Goal: Complete application form: Complete application form

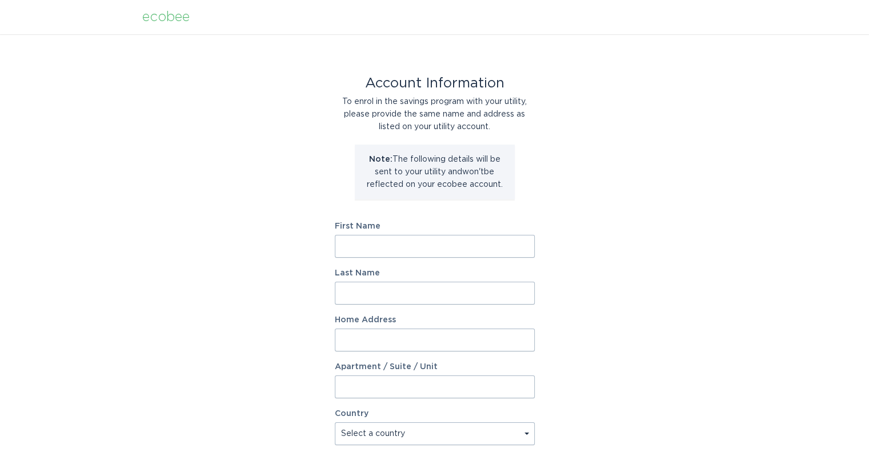
click at [458, 242] on input "First Name" at bounding box center [435, 246] width 200 height 23
type input "John"
type input "Snyder"
type input "150 Lancing Ct"
type input "Smithville"
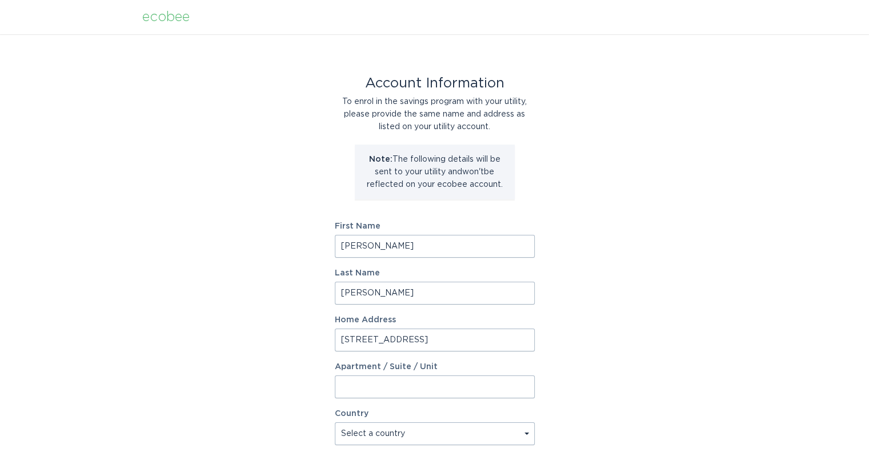
type input "37166"
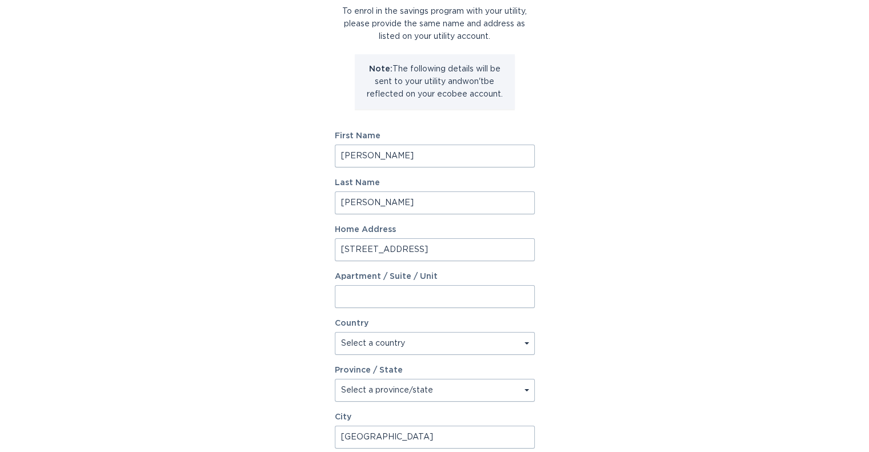
scroll to position [91, 0]
click at [511, 340] on select "Select a country Canada USA" at bounding box center [435, 342] width 200 height 23
select select "US"
click at [335, 331] on select "Select a country Canada USA" at bounding box center [435, 342] width 200 height 23
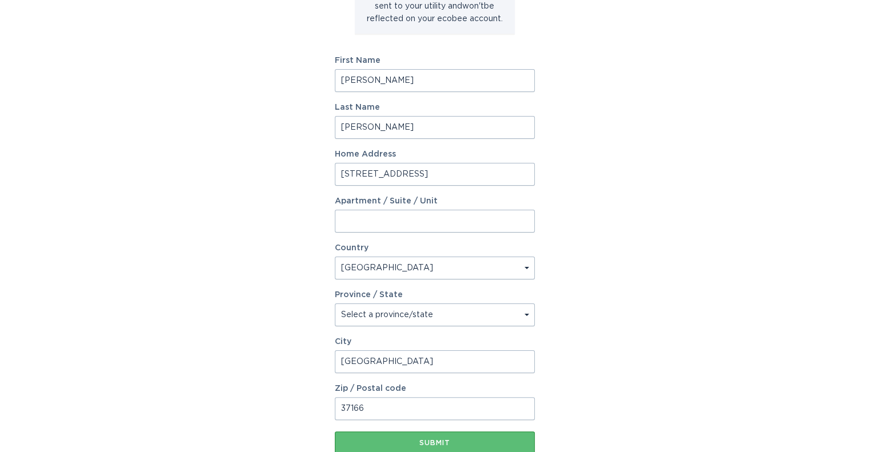
scroll to position [167, 0]
click at [520, 310] on select "Select a province/state [US_STATE] [US_STATE] [US_STATE] [US_STATE] [US_STATE] …" at bounding box center [435, 313] width 200 height 23
select select "TN"
click at [335, 302] on select "Select a province/state [US_STATE] [US_STATE] [US_STATE] [US_STATE] [US_STATE] …" at bounding box center [435, 313] width 200 height 23
click at [467, 229] on input "Apartment / Suite / Unit" at bounding box center [435, 219] width 200 height 23
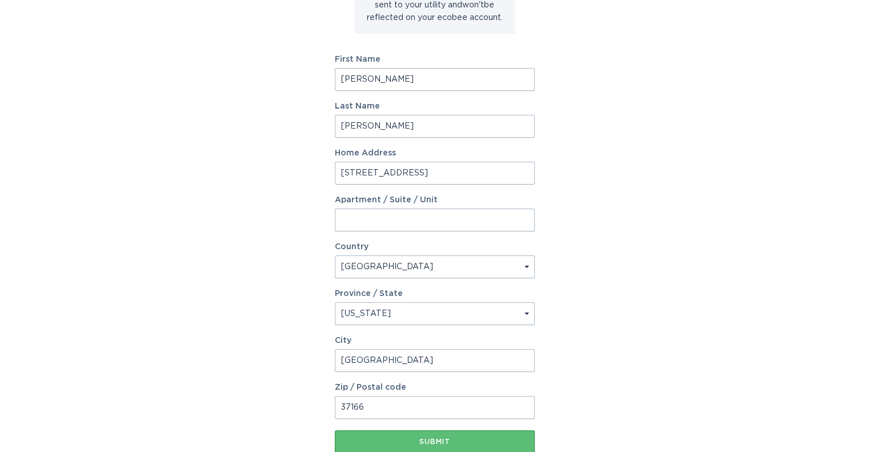
click at [471, 178] on input "[STREET_ADDRESS]" at bounding box center [435, 173] width 200 height 23
type input "[STREET_ADDRESS]"
click at [414, 111] on div "Last Name Snyder" at bounding box center [435, 119] width 200 height 35
click at [372, 128] on input "[PERSON_NAME]" at bounding box center [435, 126] width 200 height 23
type input "[PERSON_NAME]"
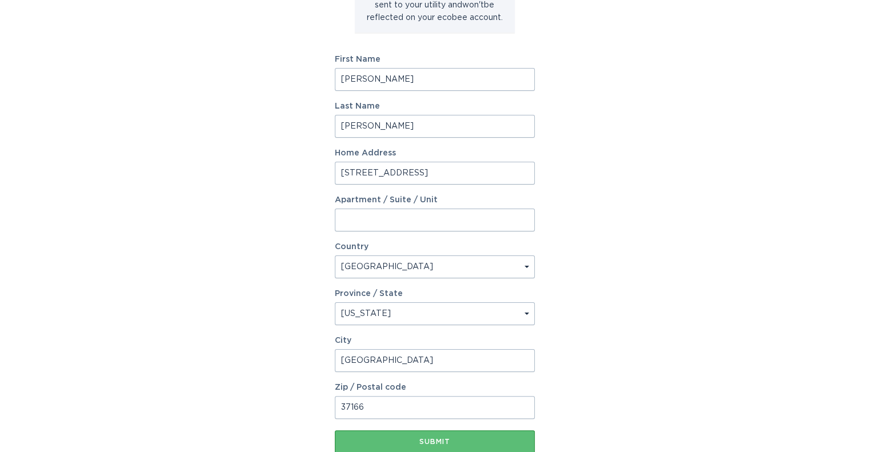
click at [359, 81] on input "John" at bounding box center [435, 79] width 200 height 23
type input "John"
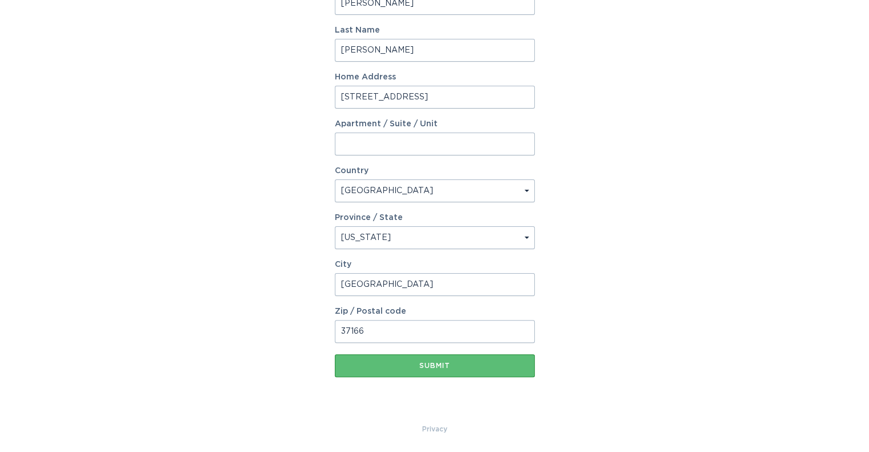
click at [391, 283] on input "Smithville" at bounding box center [435, 284] width 200 height 23
type input "Smithville"
click at [370, 335] on input "37166" at bounding box center [435, 331] width 200 height 23
type input "37166"
click at [664, 226] on div "Account Information To enrol in the savings program with your utility, please p…" at bounding box center [434, 107] width 869 height 631
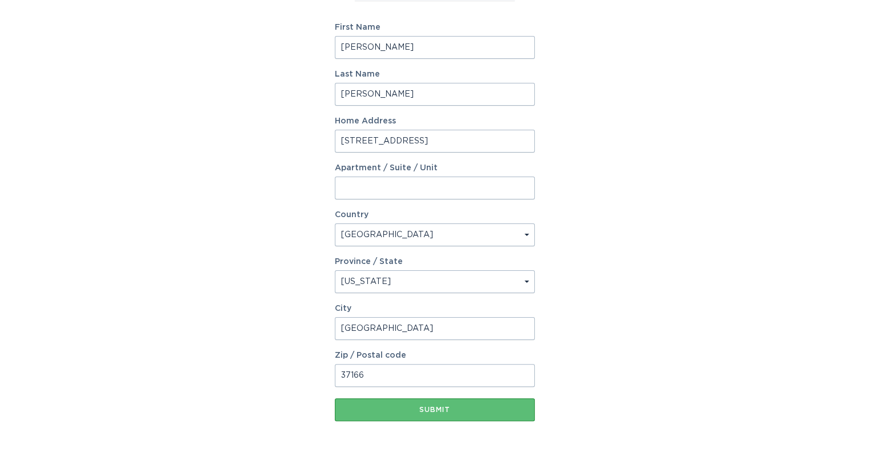
scroll to position [199, 0]
click at [445, 408] on div "Submit" at bounding box center [434, 408] width 188 height 7
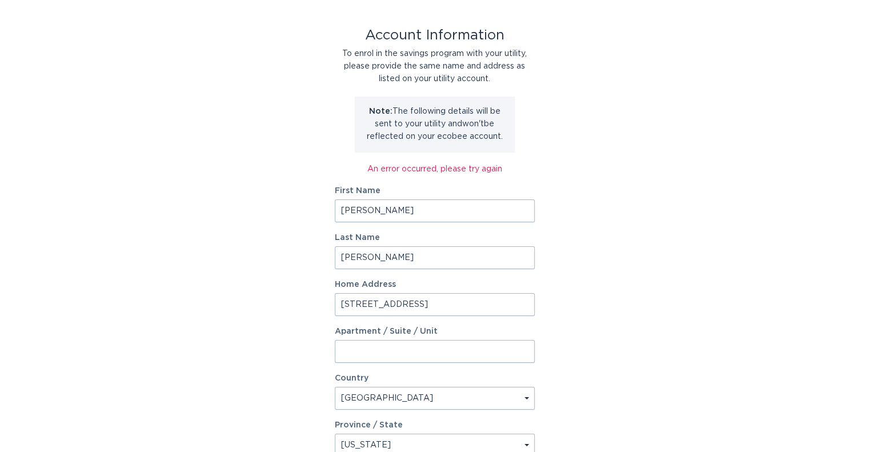
scroll to position [48, 0]
click at [410, 214] on input "John" at bounding box center [435, 210] width 200 height 23
click at [339, 207] on input "John" at bounding box center [435, 210] width 200 height 23
click at [342, 257] on input "Snyder" at bounding box center [435, 257] width 200 height 23
click at [685, 207] on div "Account Information To enrol in the savings program with your utility, please p…" at bounding box center [434, 308] width 869 height 644
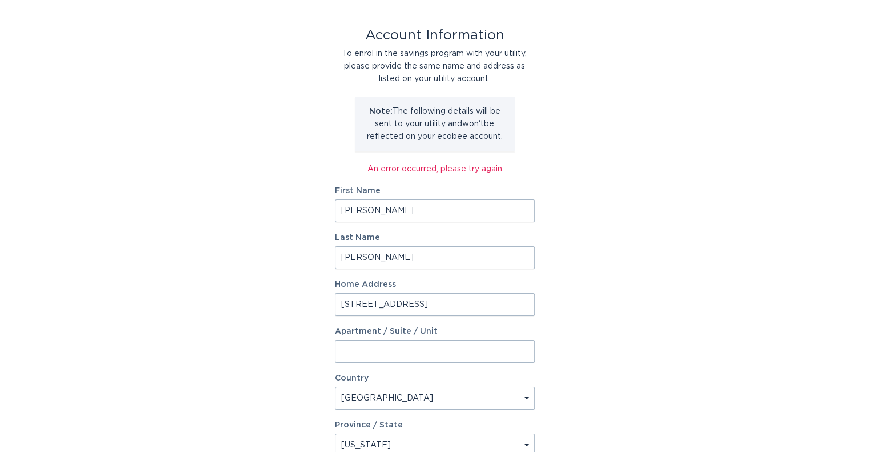
click at [340, 300] on input "150 Lancing Ct" at bounding box center [435, 304] width 200 height 23
click at [615, 285] on div "Account Information To enrol in the savings program with your utility, please p…" at bounding box center [434, 308] width 869 height 644
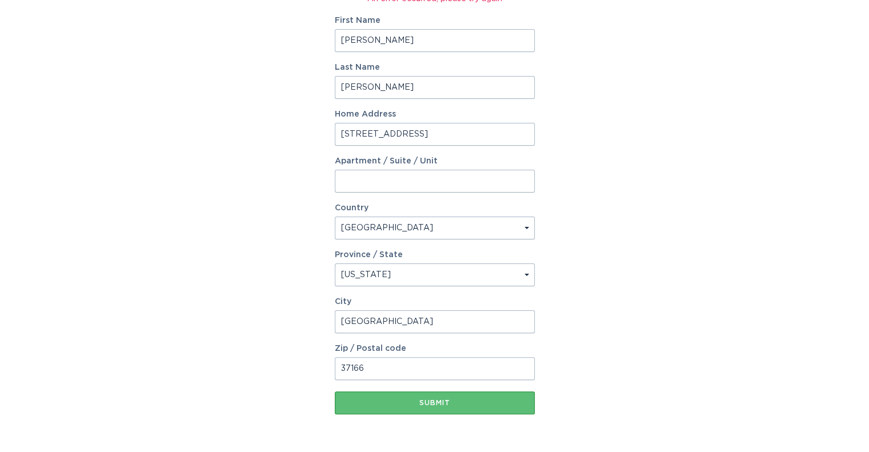
scroll to position [219, 0]
click at [343, 321] on input "Smithville" at bounding box center [435, 320] width 200 height 23
type input "Smithville"
click at [433, 401] on div "Submit" at bounding box center [434, 401] width 188 height 7
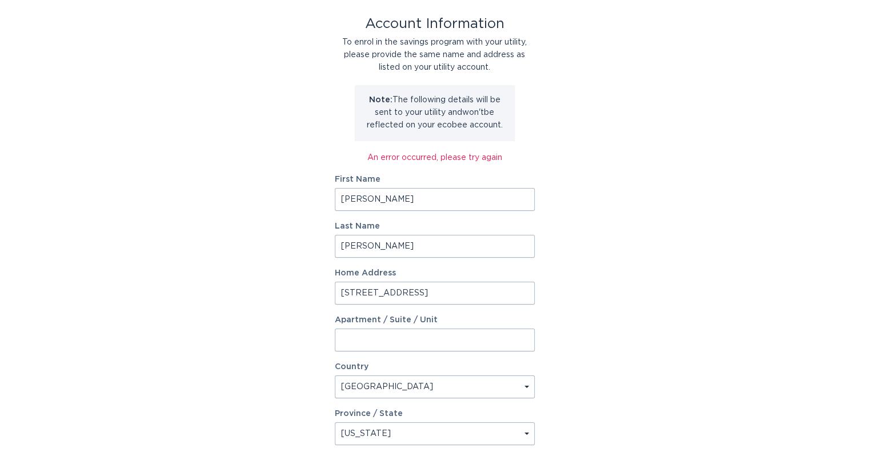
scroll to position [59, 0]
click at [365, 192] on input "John" at bounding box center [435, 199] width 200 height 23
type input "J"
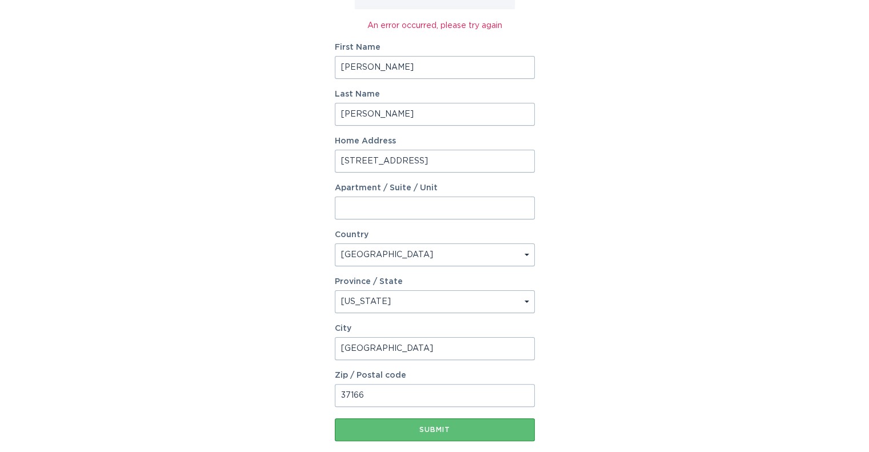
scroll to position [256, 0]
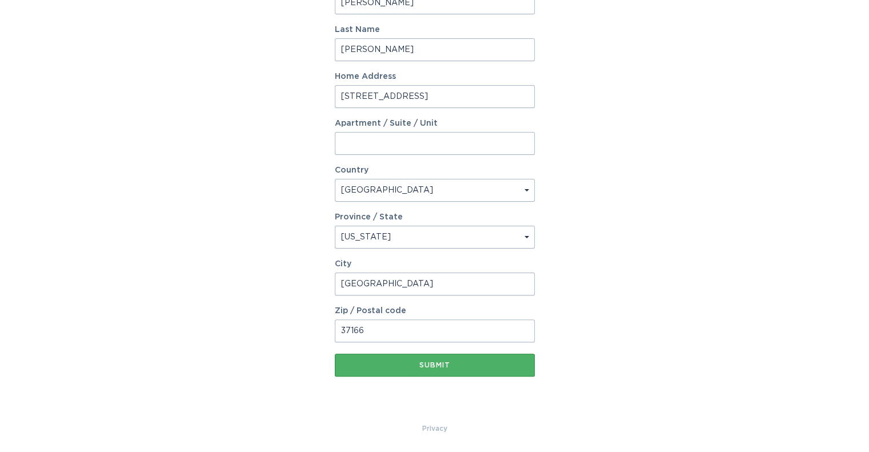
type input "Mary"
click at [449, 363] on div "Submit" at bounding box center [434, 364] width 188 height 7
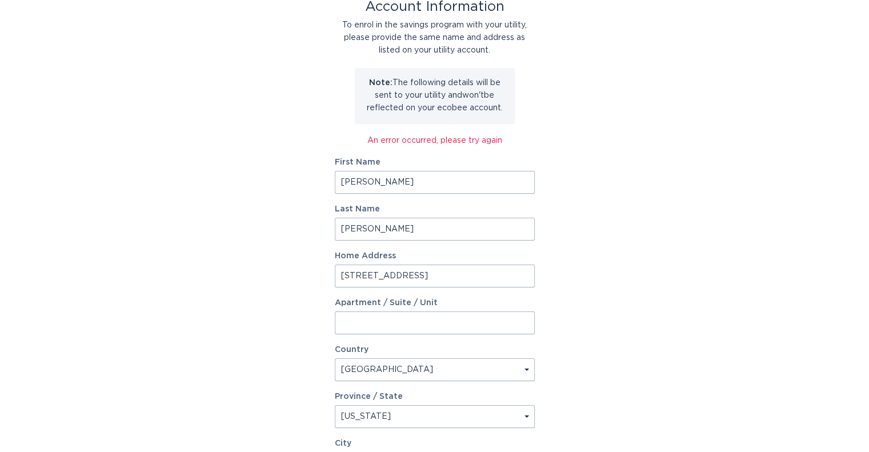
scroll to position [75, 0]
click at [354, 274] on input "150 Lancing Ct" at bounding box center [435, 277] width 200 height 23
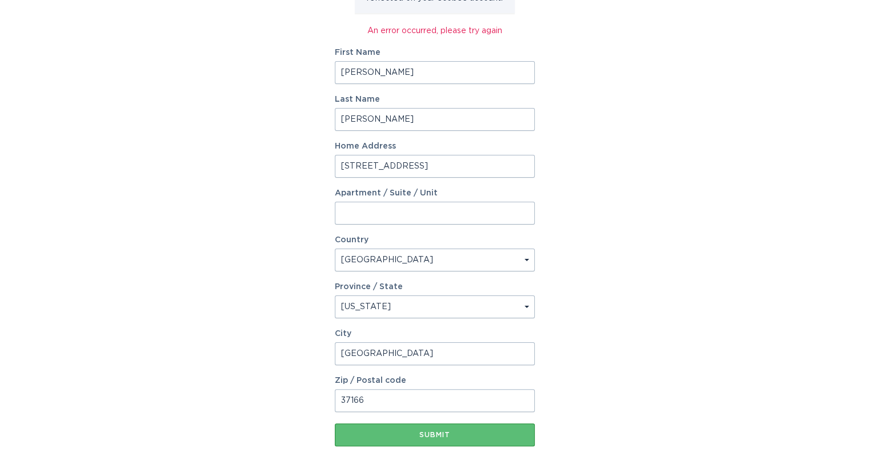
scroll to position [256, 0]
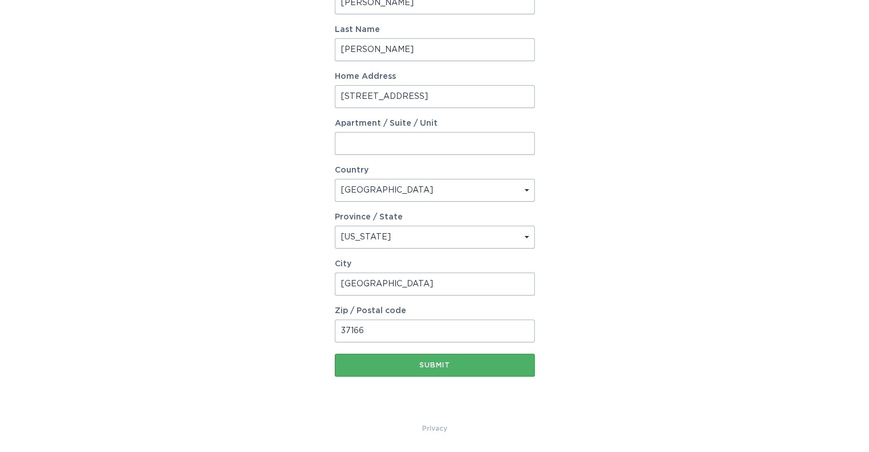
type input "317 Lancing Ct"
click at [449, 366] on div "Submit" at bounding box center [434, 364] width 188 height 7
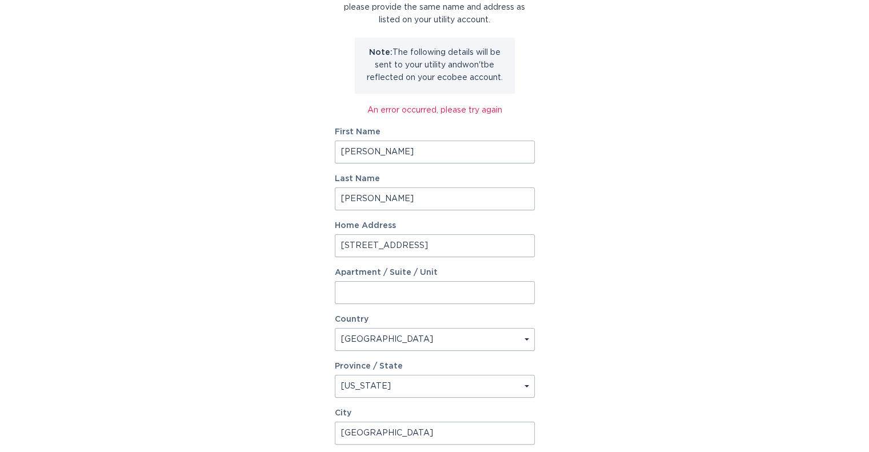
scroll to position [0, 0]
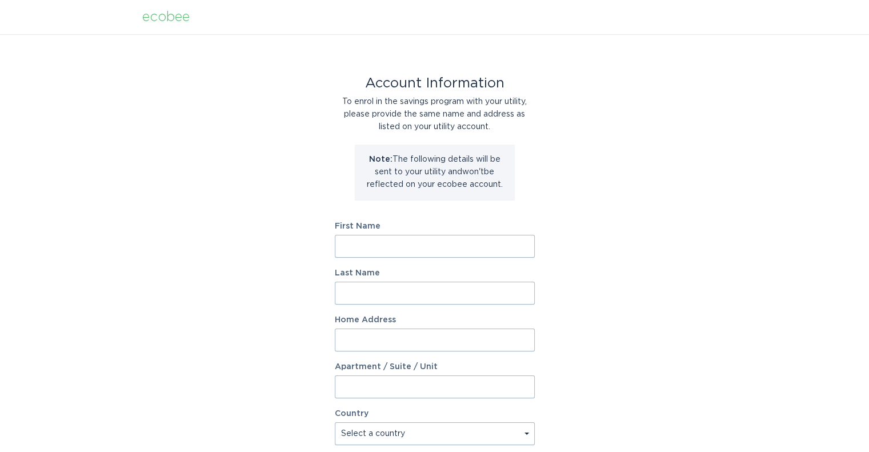
click at [402, 247] on input "First Name" at bounding box center [435, 246] width 200 height 23
type input "Mary"
click at [372, 299] on input "Last Name" at bounding box center [435, 293] width 200 height 23
type input "Snyder"
click at [355, 344] on input "Home Address" at bounding box center [435, 339] width 200 height 23
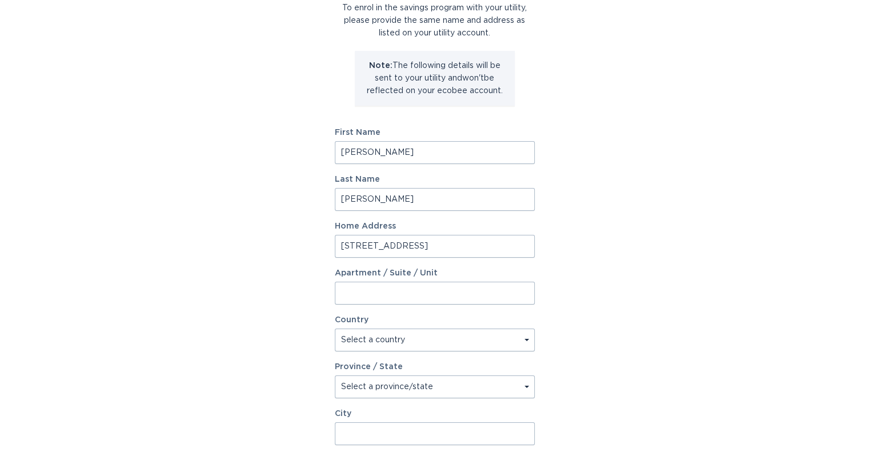
scroll to position [97, 0]
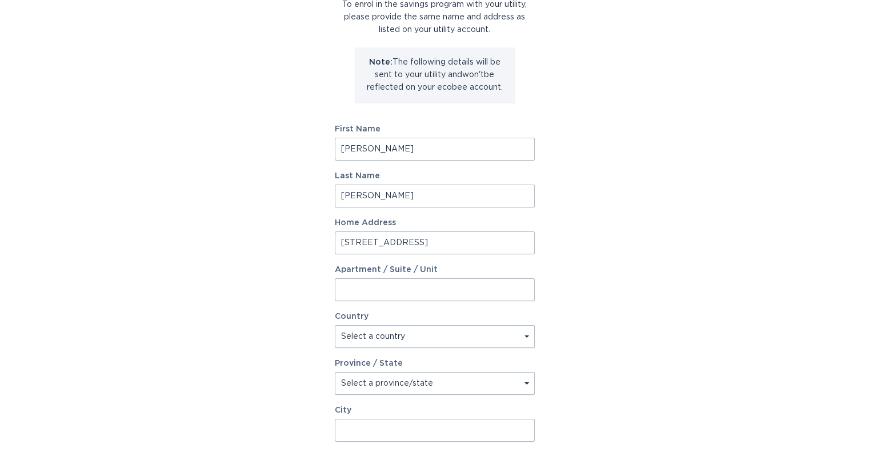
type input "3214 Birch Canyon Dr"
click at [436, 335] on select "Select a country Canada USA" at bounding box center [435, 336] width 200 height 23
select select "US"
click at [335, 325] on select "Select a country Canada USA" at bounding box center [435, 336] width 200 height 23
click at [373, 388] on select "Select a province/state Alabama Alaska American Samoa Arizona Arkansas Californ…" at bounding box center [435, 383] width 200 height 23
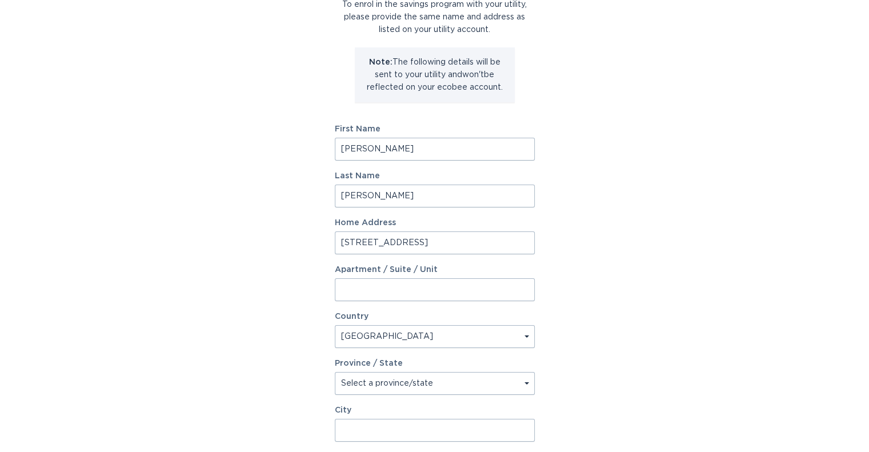
select select "IN"
click at [335, 372] on select "Select a province/state Alabama Alaska American Samoa Arizona Arkansas Californ…" at bounding box center [435, 383] width 200 height 23
click at [363, 425] on input "City" at bounding box center [435, 430] width 200 height 23
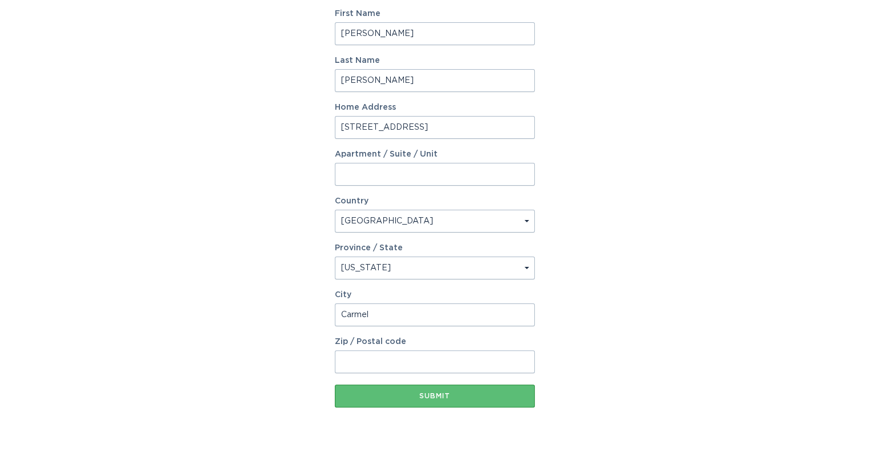
scroll to position [218, 0]
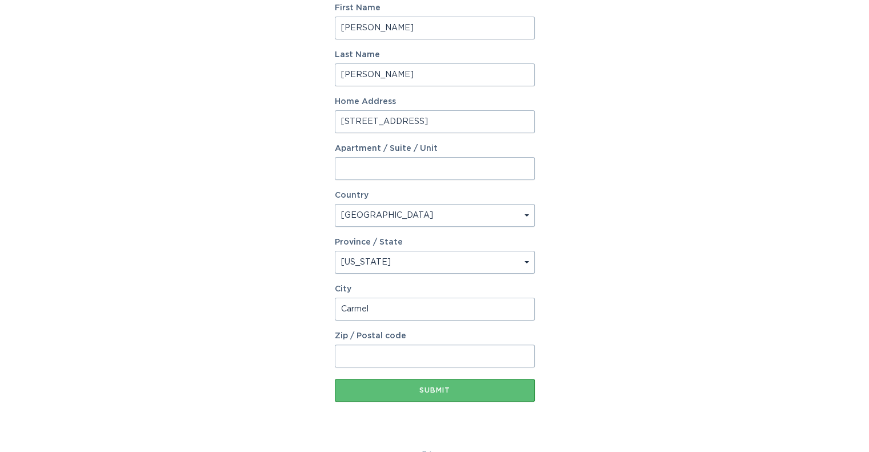
type input "Carmel"
click at [406, 360] on input "Zip / Postal code" at bounding box center [435, 355] width 200 height 23
type input "46033"
click at [440, 387] on div "Submit" at bounding box center [434, 390] width 188 height 7
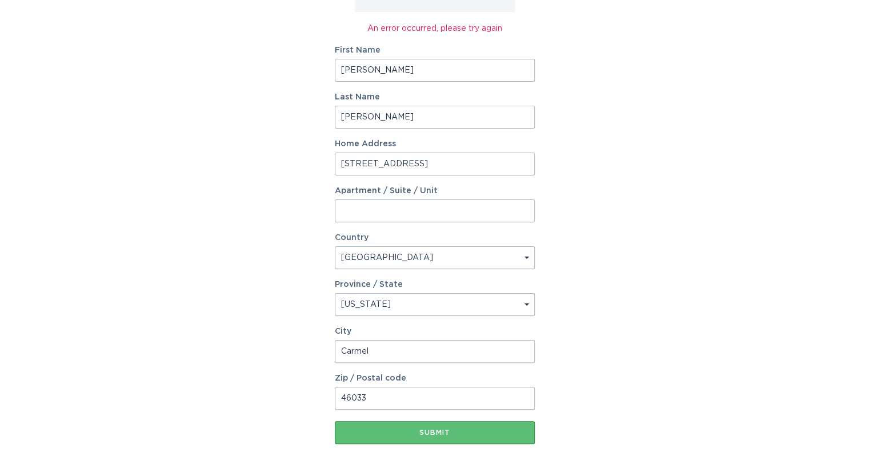
scroll to position [196, 0]
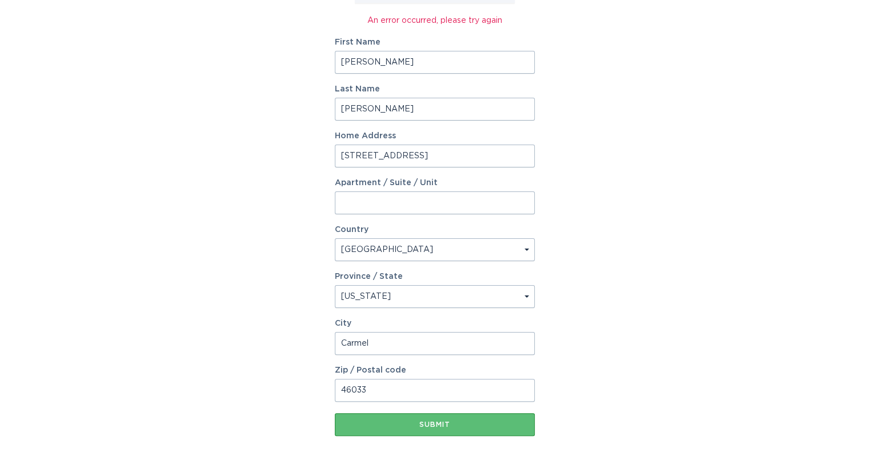
click at [481, 155] on input "3214 Birch Canyon Dr" at bounding box center [435, 155] width 200 height 23
type input "3"
type input "1"
type input "317 Lancing Ct"
click at [451, 292] on select "Select a province/state Alabama Alaska American Samoa Arizona Arkansas Californ…" at bounding box center [435, 296] width 200 height 23
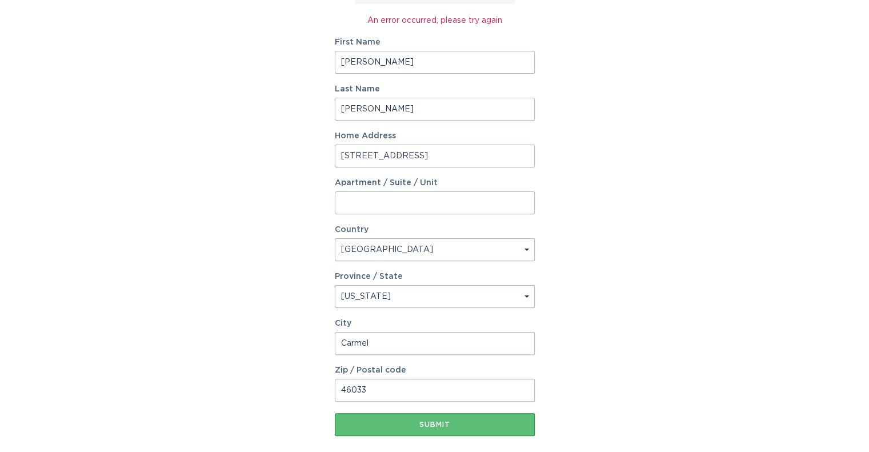
select select "TN"
click at [335, 285] on select "Select a province/state Alabama Alaska American Samoa Arizona Arkansas Californ…" at bounding box center [435, 296] width 200 height 23
click at [377, 342] on input "Carmel" at bounding box center [435, 343] width 200 height 23
type input "C"
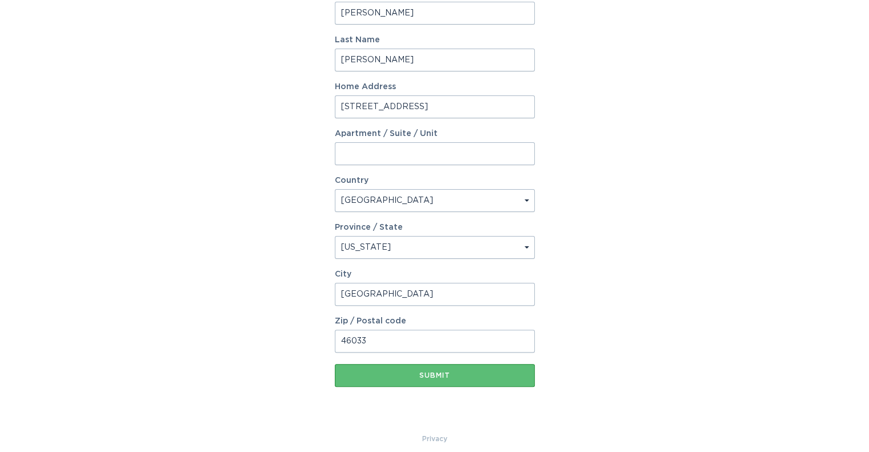
scroll to position [249, 0]
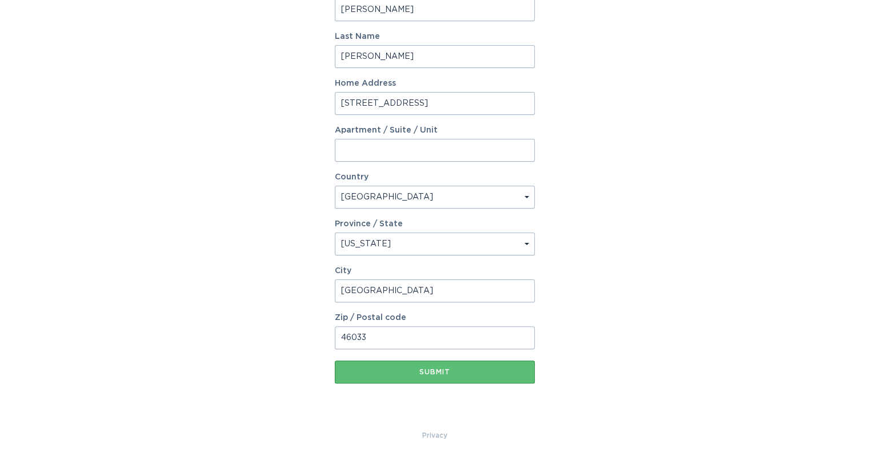
type input "Smithville"
click at [395, 336] on input "46033" at bounding box center [435, 337] width 200 height 23
type input "4"
type input "37166"
click at [594, 322] on div "Account Information To enrol in the savings program with your utility, please p…" at bounding box center [434, 107] width 869 height 644
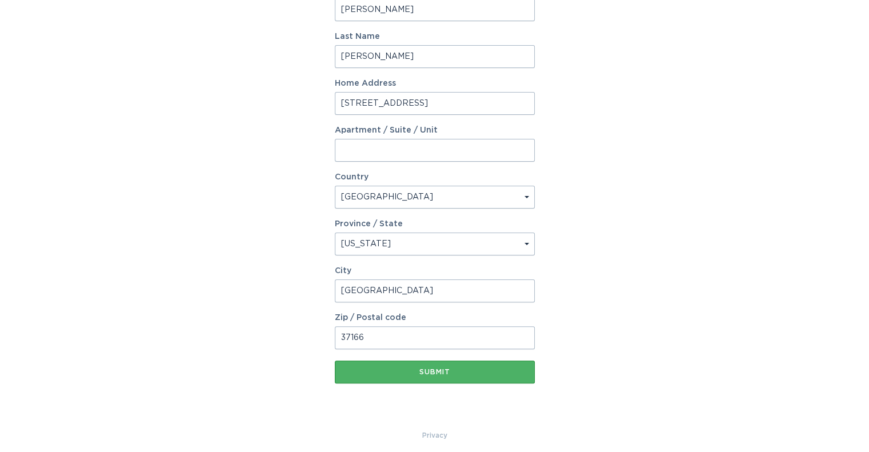
click at [429, 371] on div "Submit" at bounding box center [434, 371] width 188 height 7
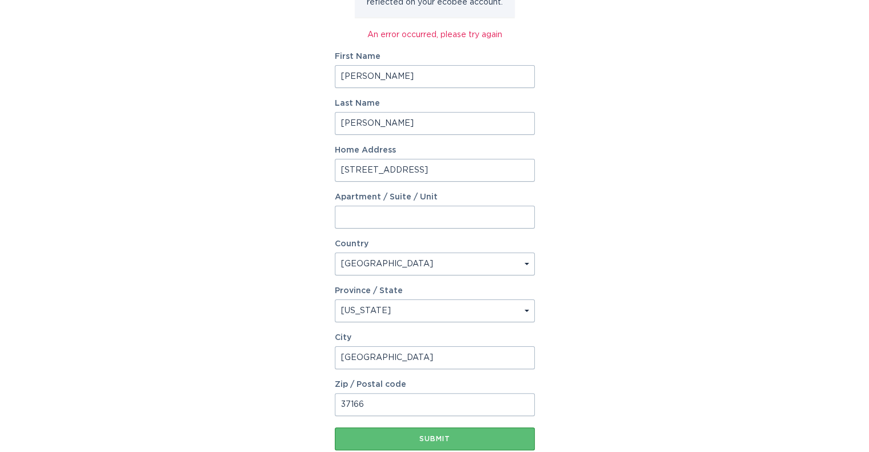
scroll to position [183, 0]
click at [352, 170] on input "317 Lancing Ct" at bounding box center [435, 169] width 200 height 23
type input "150 Lancing Ct"
click at [431, 436] on div "Submit" at bounding box center [434, 438] width 188 height 7
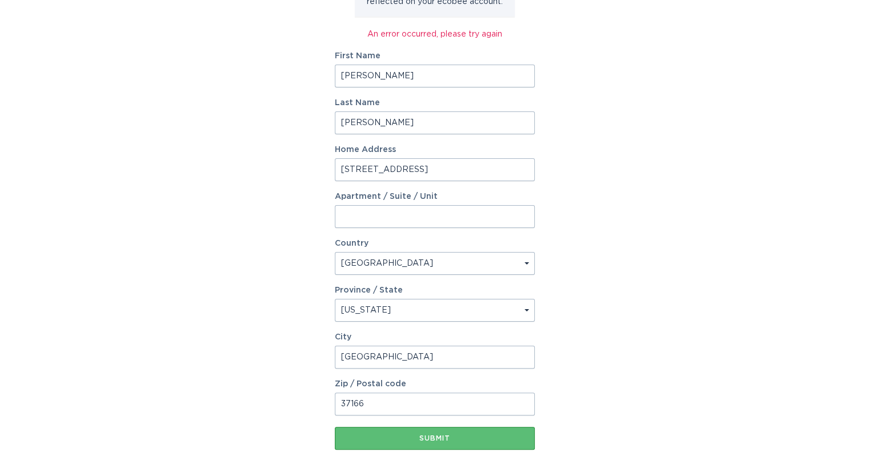
scroll to position [0, 0]
